Goal: Information Seeking & Learning: Learn about a topic

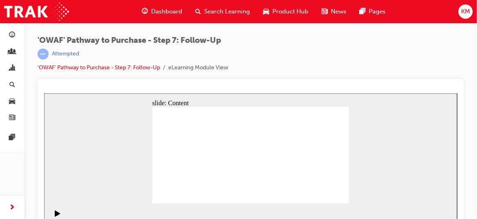
click at [375, 141] on div "slide: Content Rectangle 1 Rectangle 1 Rectangle 1 Rectangle 1 Rectangle 1 The …" at bounding box center [250, 161] width 413 height 137
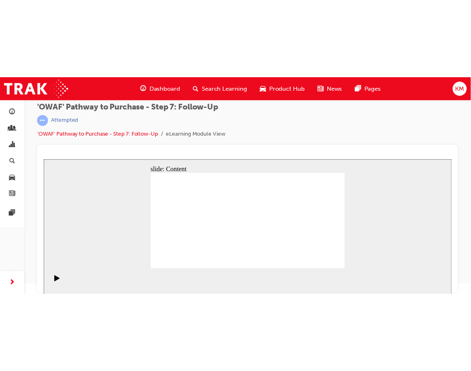
scroll to position [11, 0]
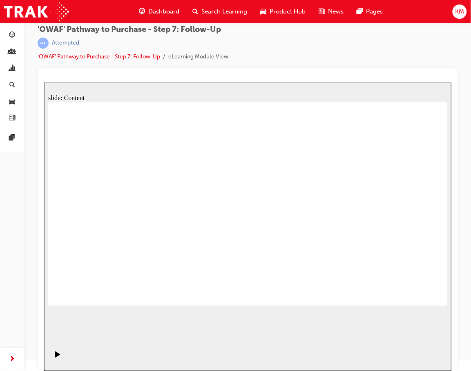
drag, startPoint x: 419, startPoint y: 297, endPoint x: 414, endPoint y: 290, distance: 8.7
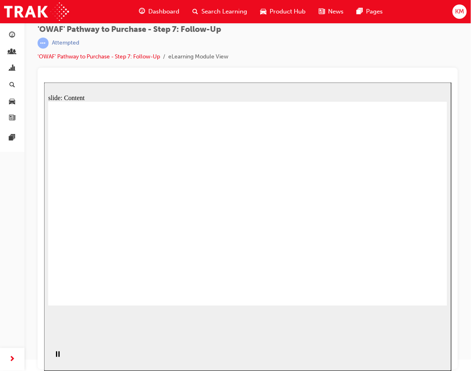
drag, startPoint x: 211, startPoint y: 172, endPoint x: 216, endPoint y: 172, distance: 4.9
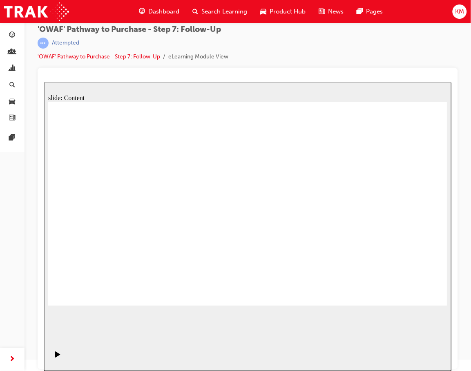
drag, startPoint x: 431, startPoint y: 289, endPoint x: 409, endPoint y: 292, distance: 21.4
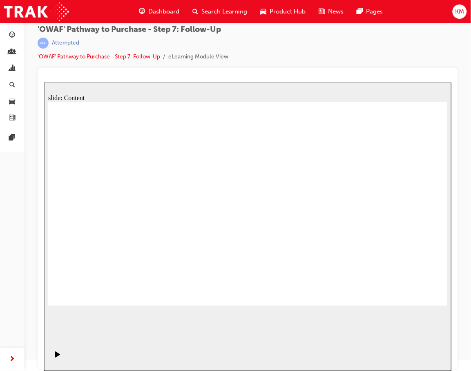
click at [90, 56] on link "'OWAF' Pathway to Purchase - Step 7: Follow-Up" at bounding box center [99, 56] width 123 height 7
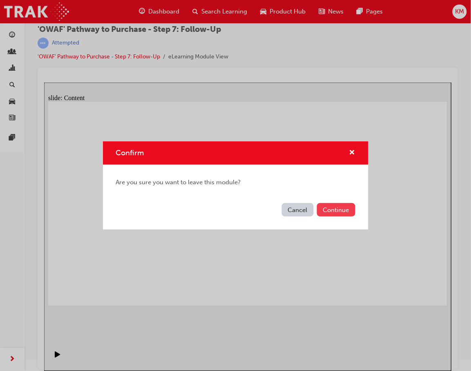
click at [330, 210] on button "Continue" at bounding box center [336, 209] width 38 height 13
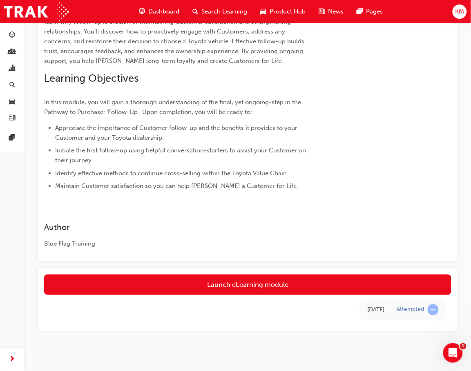
scroll to position [123, 0]
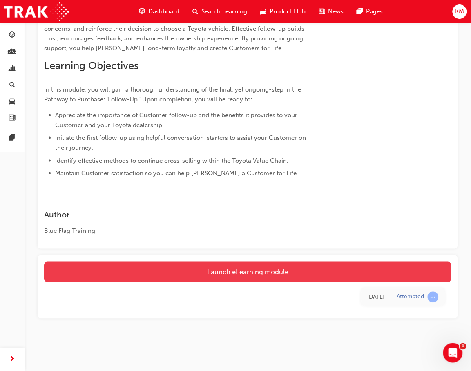
click at [246, 272] on link "Launch eLearning module" at bounding box center [247, 272] width 407 height 20
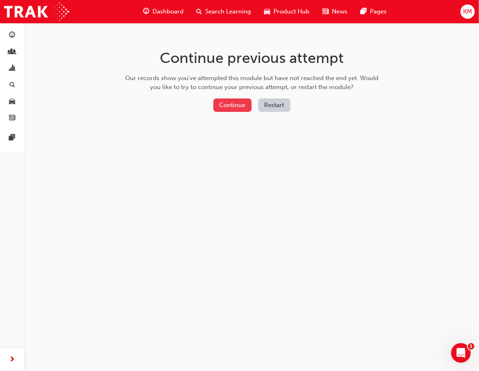
click at [232, 107] on button "Continue" at bounding box center [232, 104] width 38 height 13
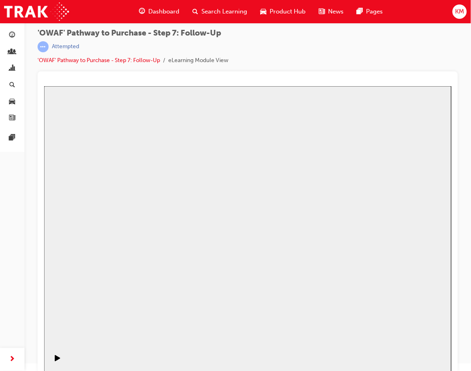
scroll to position [11, 0]
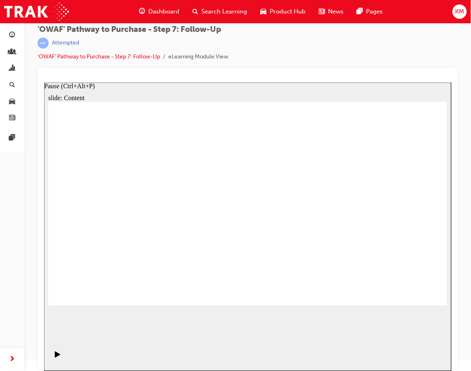
click at [54, 354] on icon "Pause (Ctrl+Alt+P)" at bounding box center [57, 354] width 6 height 7
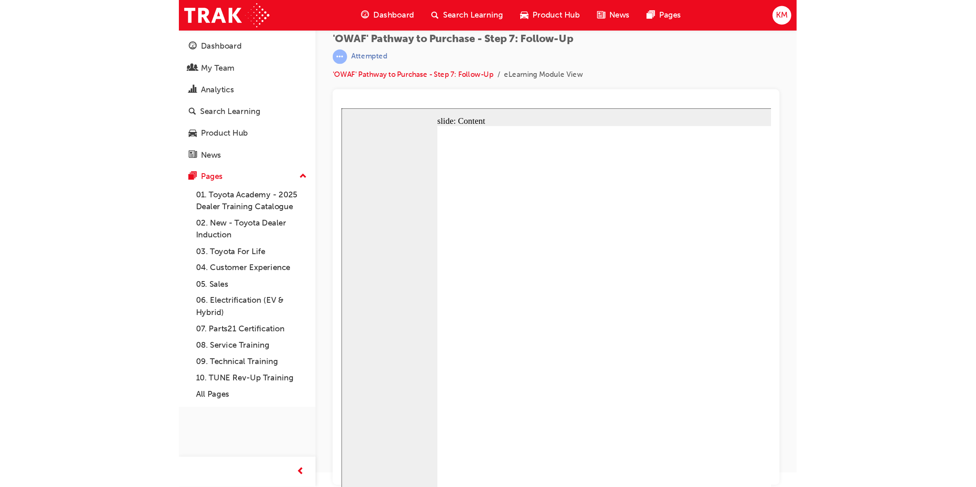
scroll to position [0, 0]
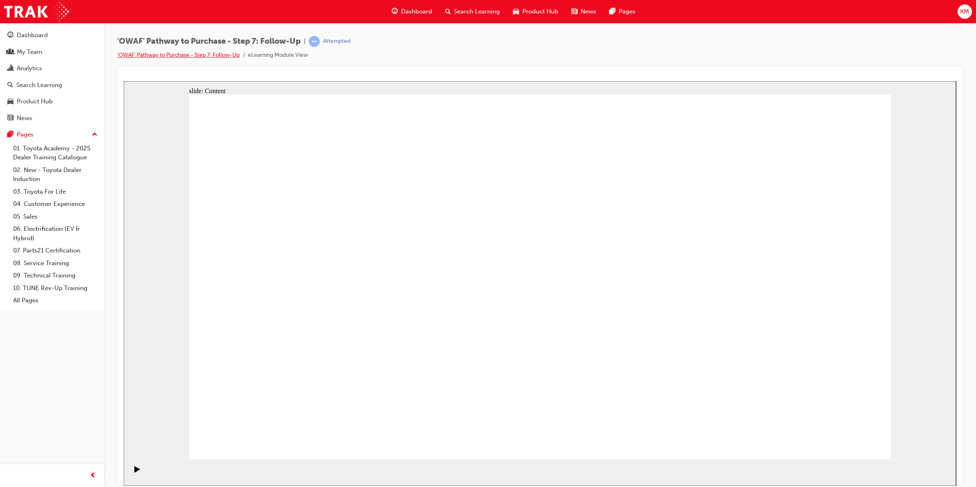
click at [178, 53] on link "'OWAF' Pathway to Purchase - Step 7: Follow-Up" at bounding box center [178, 54] width 123 height 7
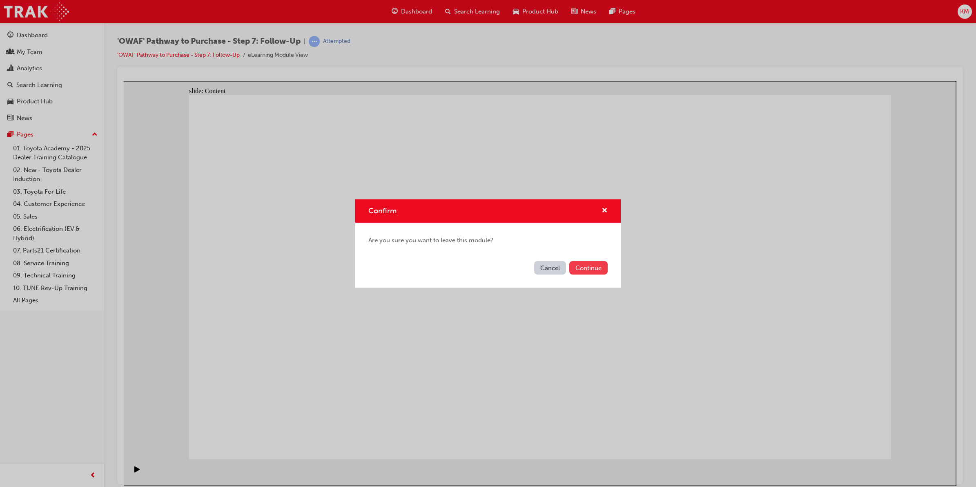
click at [541, 272] on button "Continue" at bounding box center [588, 267] width 38 height 13
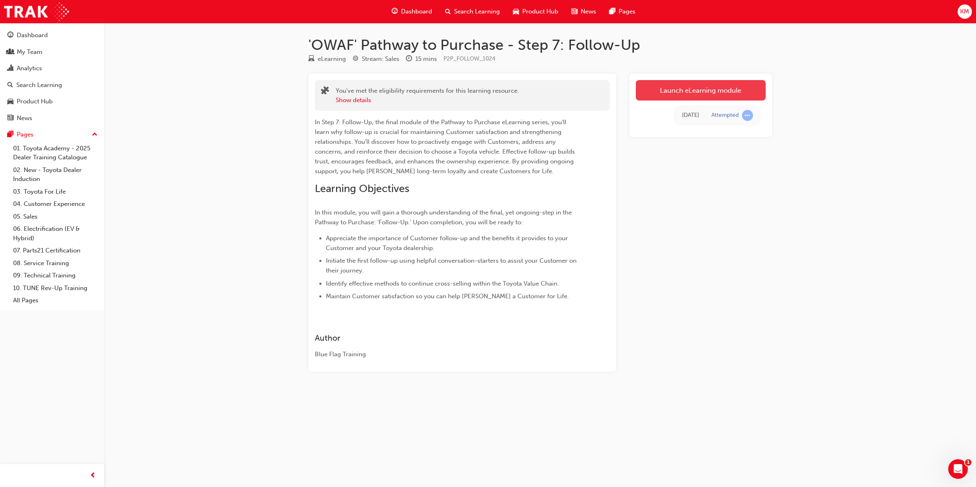
click at [541, 95] on link "Launch eLearning module" at bounding box center [701, 90] width 130 height 20
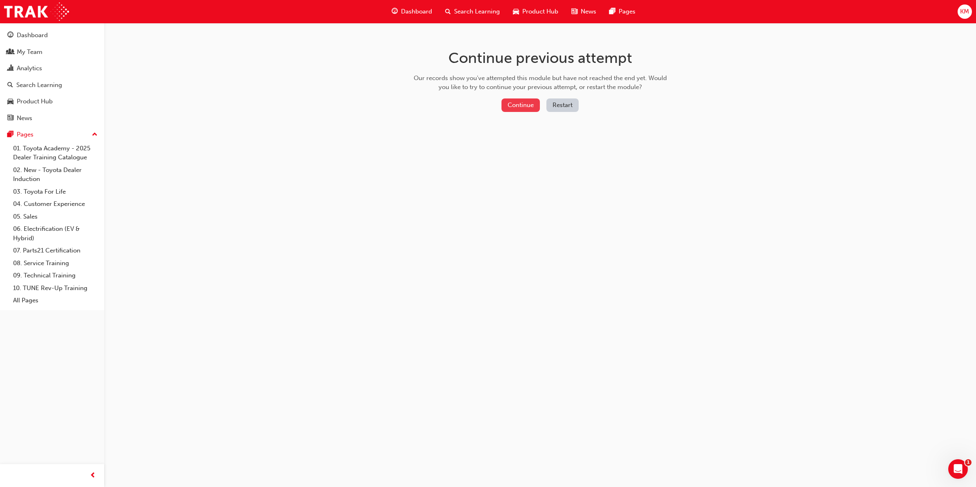
click at [533, 103] on button "Continue" at bounding box center [521, 104] width 38 height 13
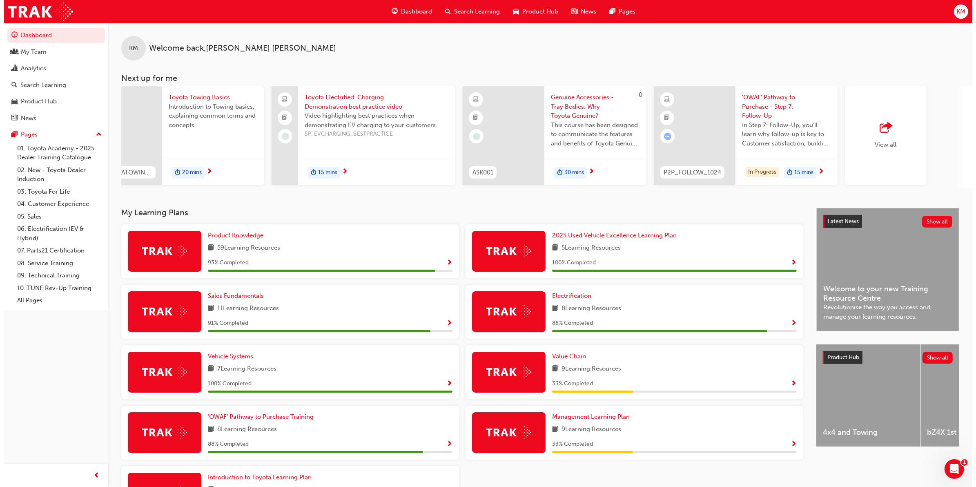
scroll to position [0, 233]
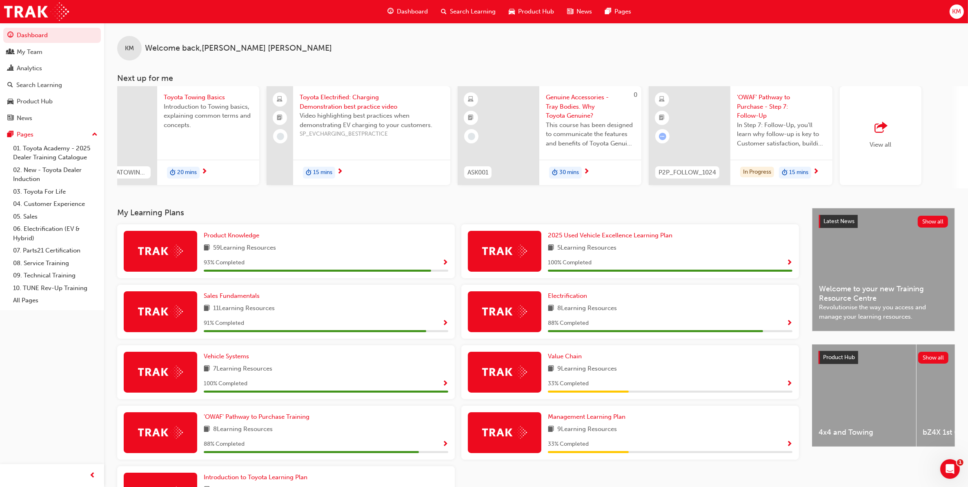
click at [769, 99] on span "'OWAF' Pathway to Purchase - Step 7: Follow-Up" at bounding box center [781, 107] width 89 height 28
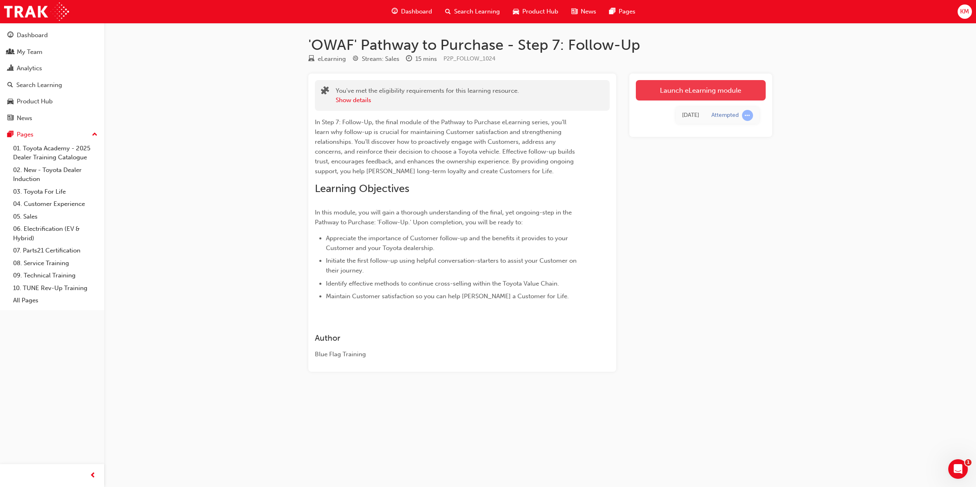
click at [730, 85] on link "Launch eLearning module" at bounding box center [701, 90] width 130 height 20
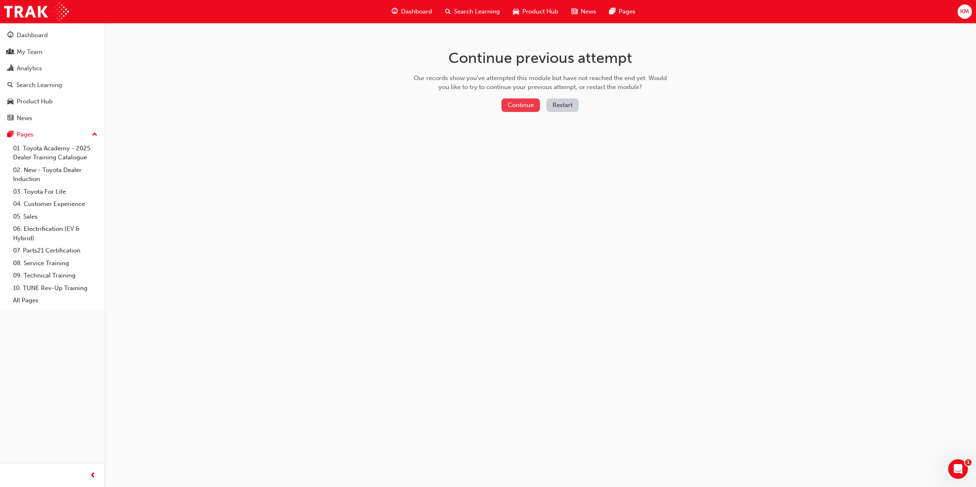
click at [524, 103] on button "Continue" at bounding box center [521, 104] width 38 height 13
